Goal: Task Accomplishment & Management: Use online tool/utility

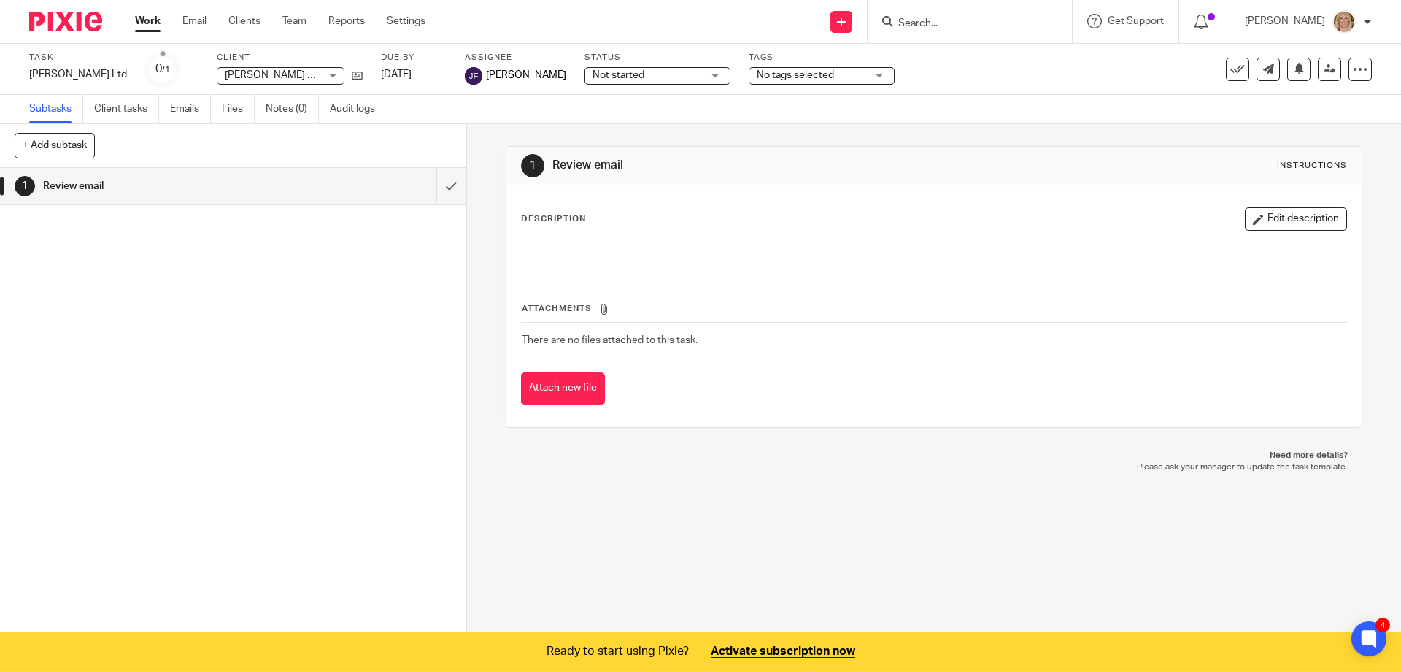
click at [946, 24] on input "Search" at bounding box center [962, 24] width 131 height 13
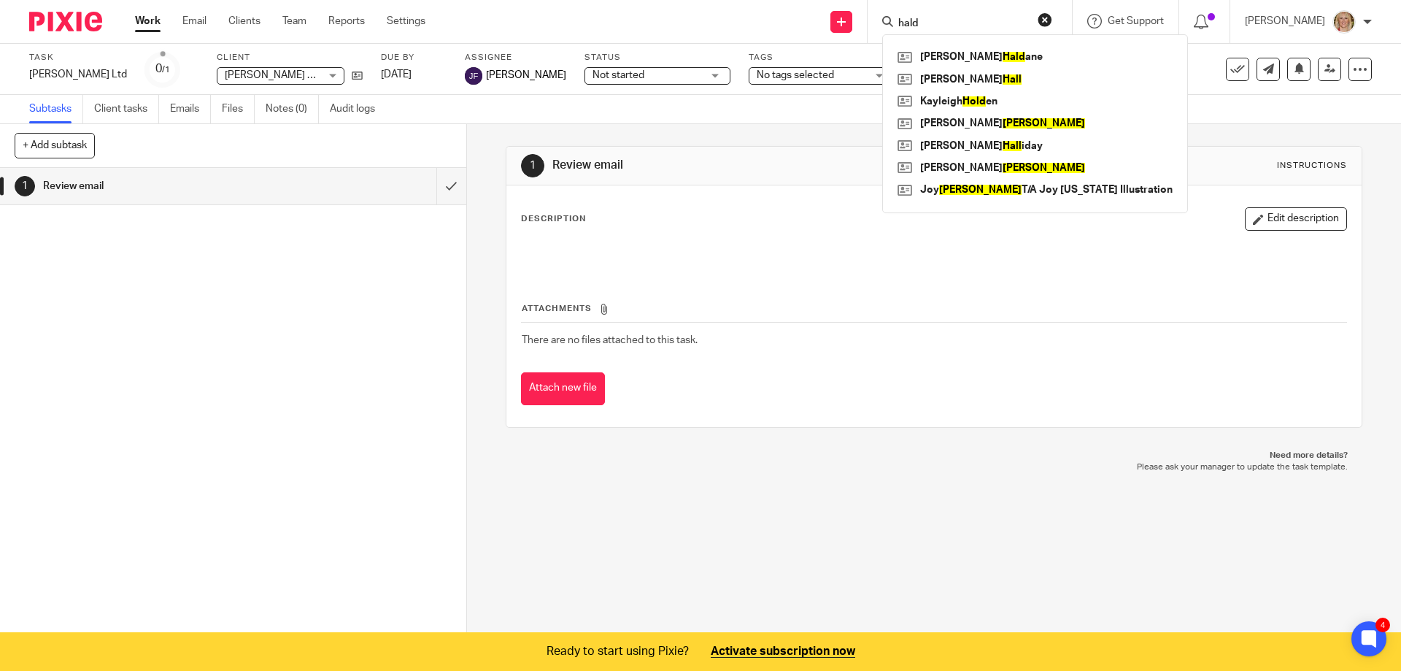
type input "hald"
click at [396, 360] on div "1 Review email" at bounding box center [233, 401] width 466 height 466
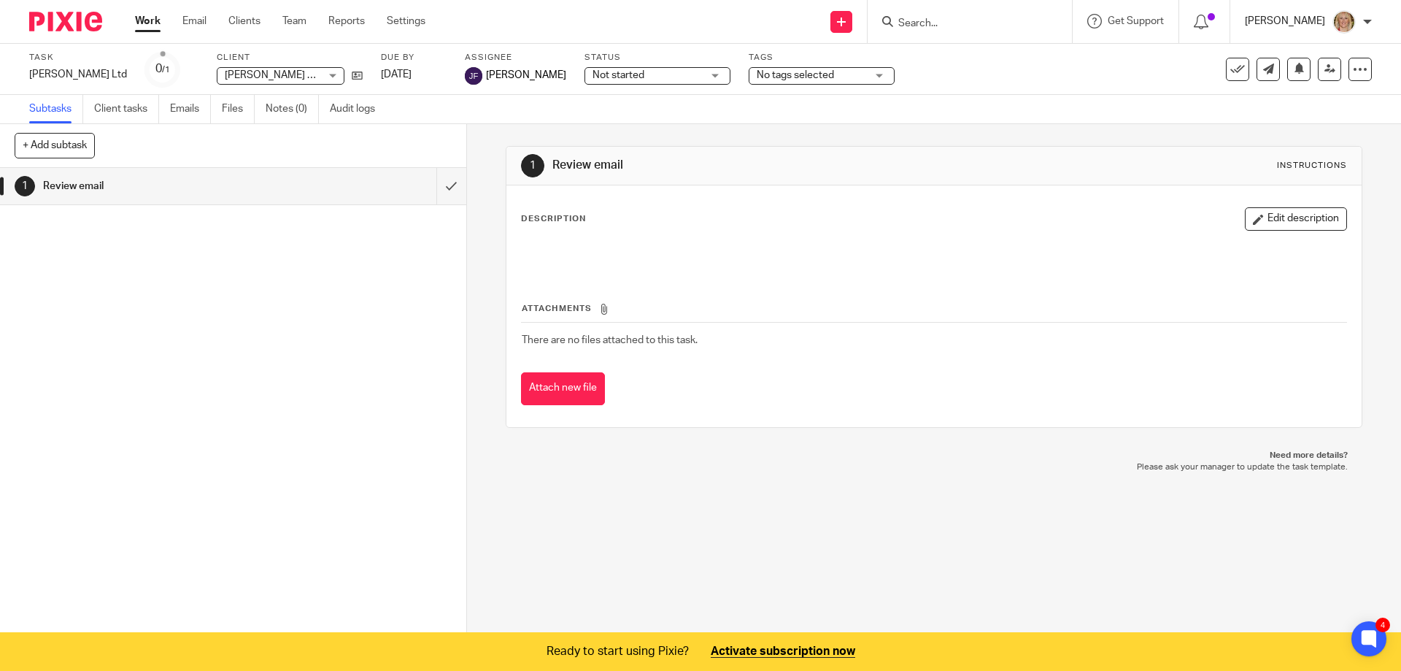
drag, startPoint x: 1303, startPoint y: 20, endPoint x: 1278, endPoint y: 37, distance: 30.4
click at [1304, 20] on p "[PERSON_NAME]" at bounding box center [1285, 21] width 80 height 15
click at [1306, 56] on span "My profile" at bounding box center [1310, 58] width 45 height 10
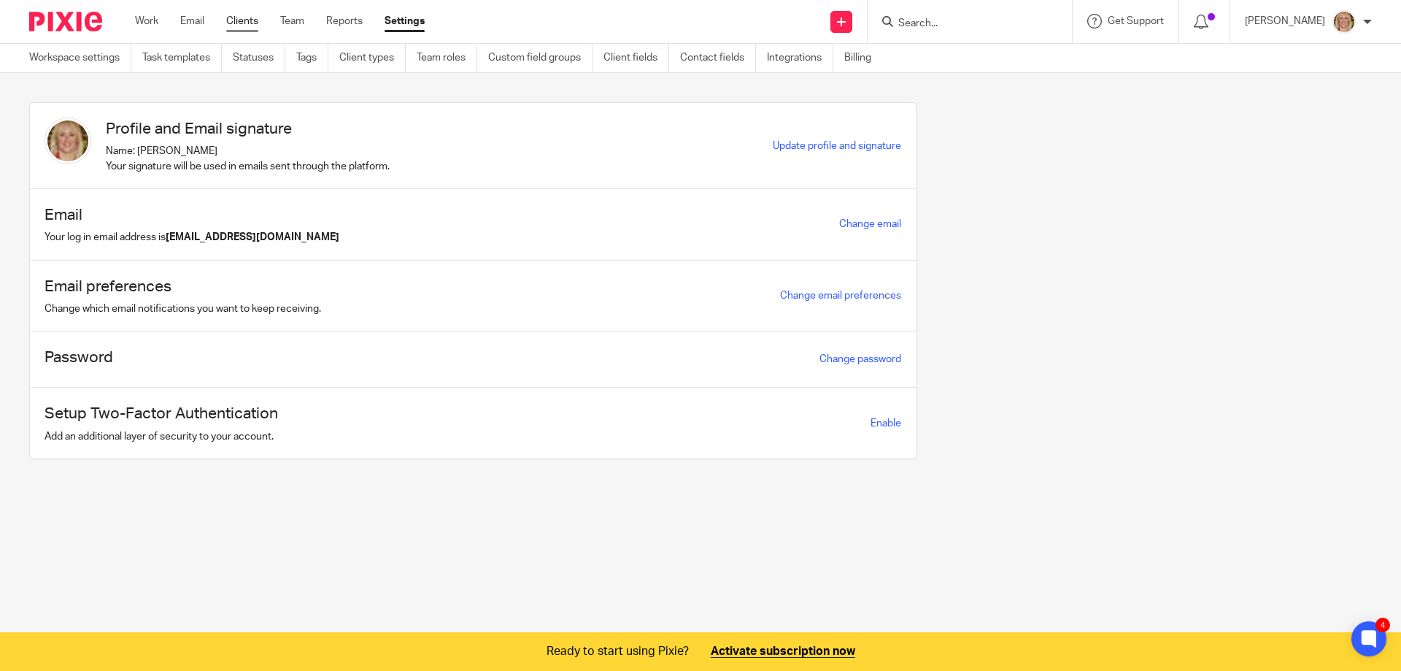
click at [254, 22] on link "Clients" at bounding box center [242, 21] width 32 height 15
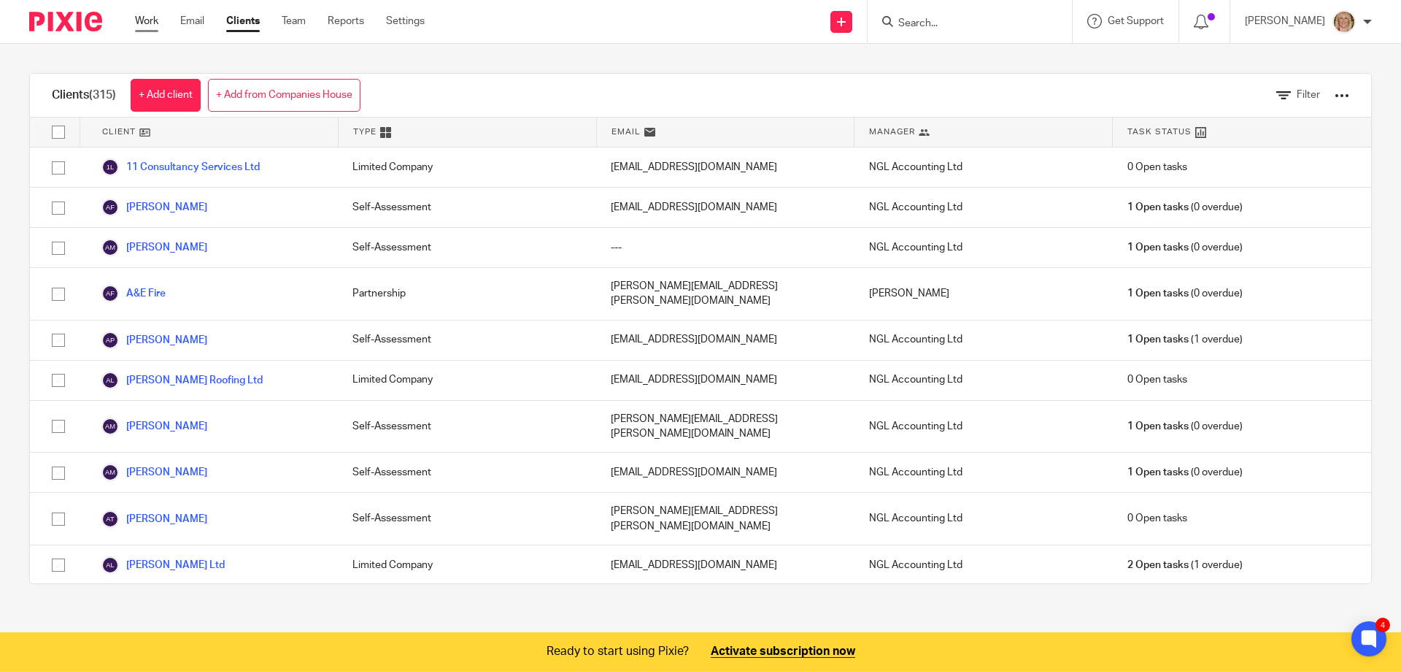
click at [150, 23] on link "Work" at bounding box center [146, 21] width 23 height 15
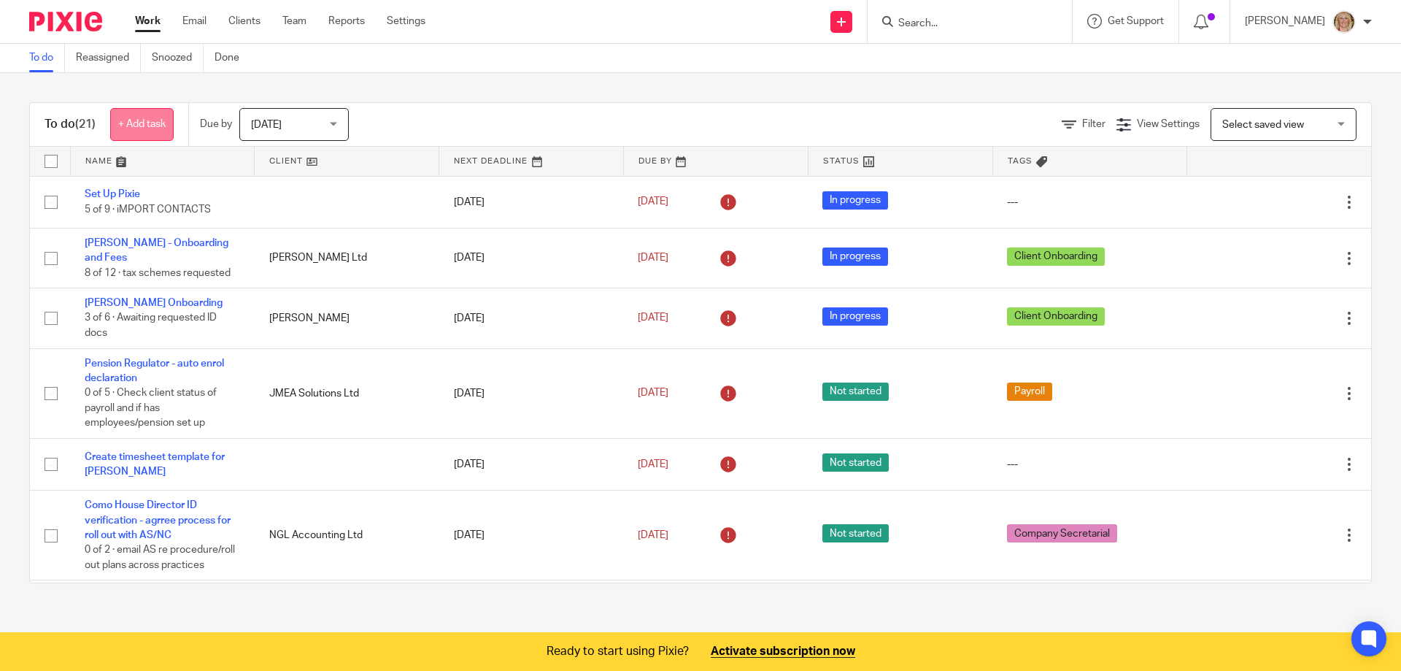
click at [128, 128] on link "+ Add task" at bounding box center [141, 124] width 63 height 33
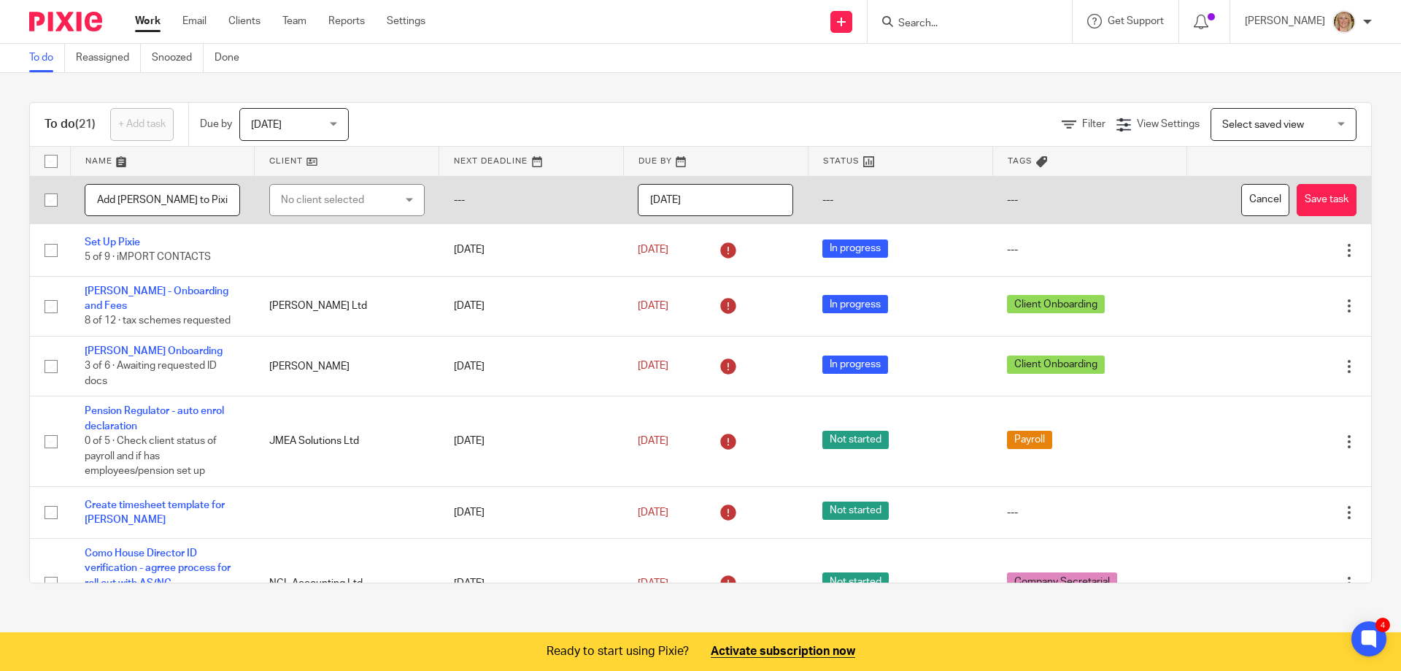
type input "Add [PERSON_NAME] to Pixie"
click at [664, 204] on input "[DATE]" at bounding box center [715, 200] width 155 height 33
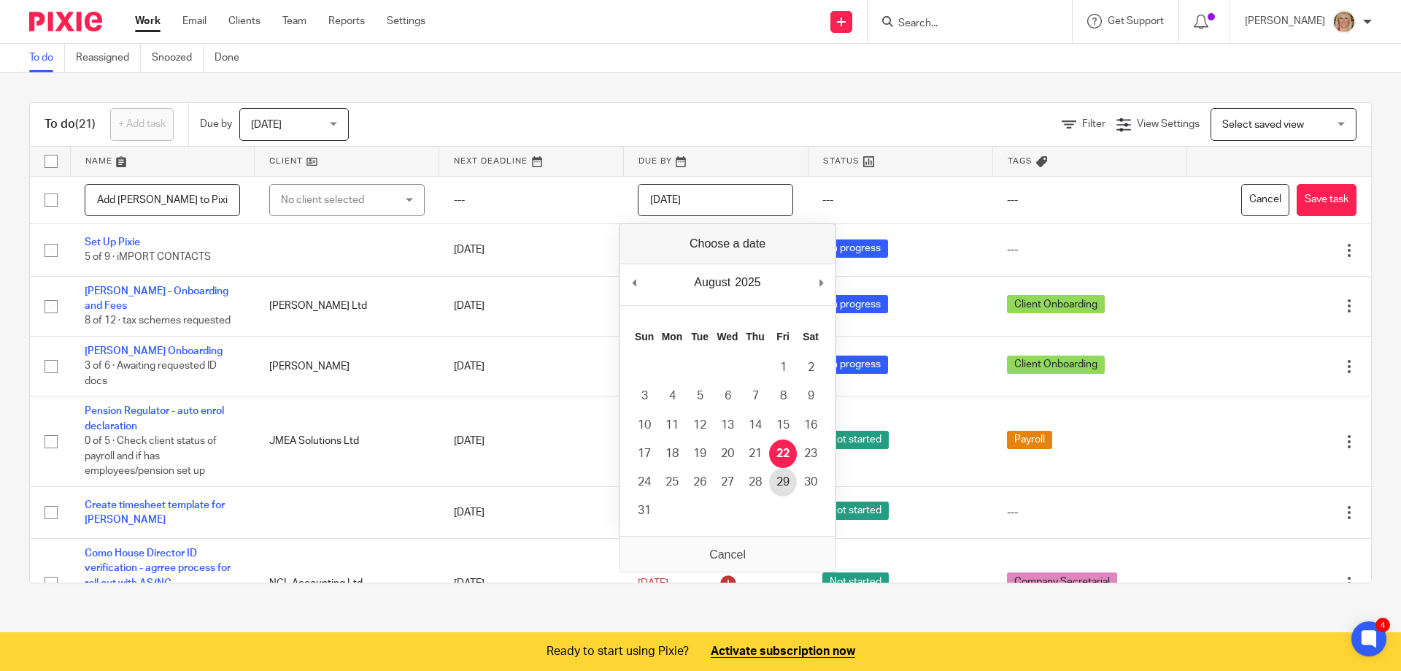
type input "[DATE]"
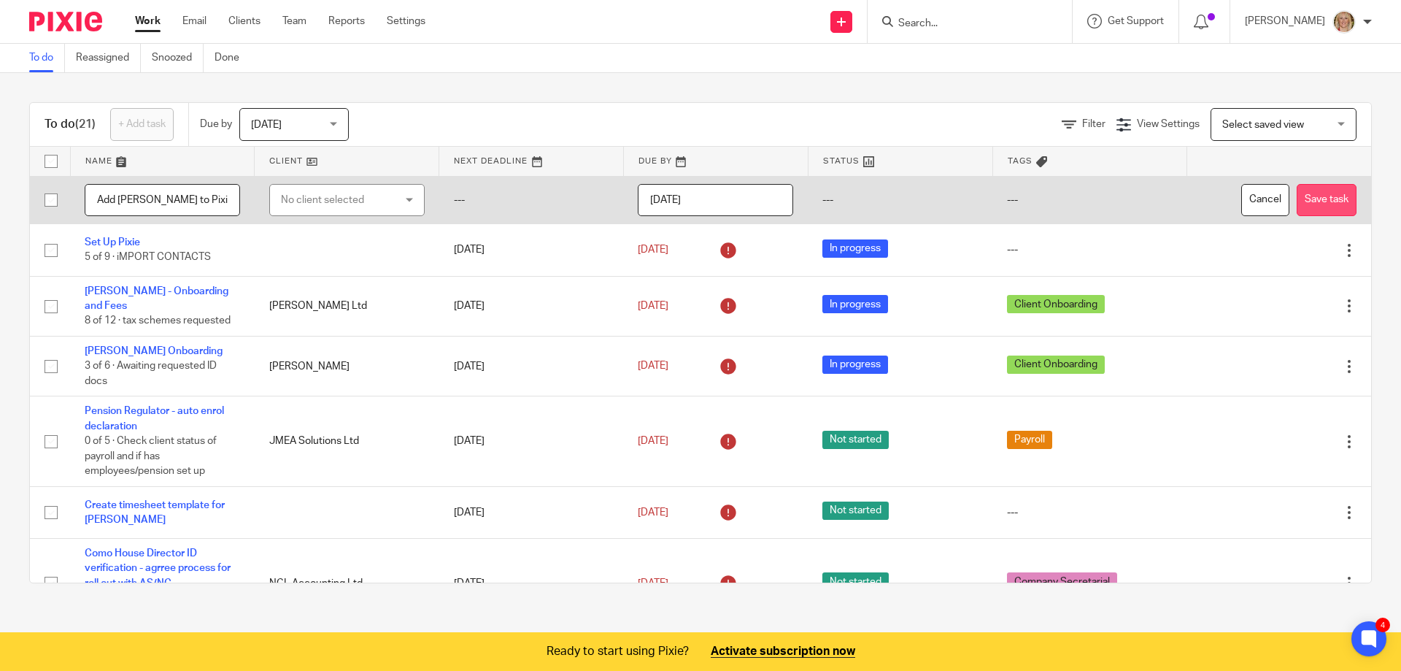
click at [1300, 195] on button "Save task" at bounding box center [1327, 200] width 60 height 33
